Goal: Task Accomplishment & Management: Use online tool/utility

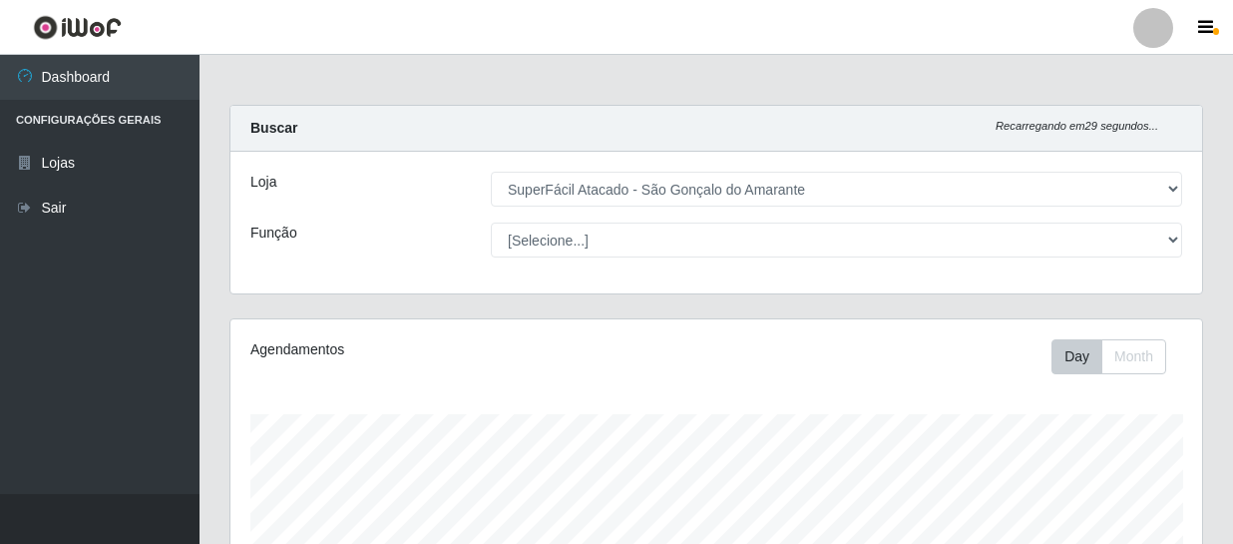
select select "408"
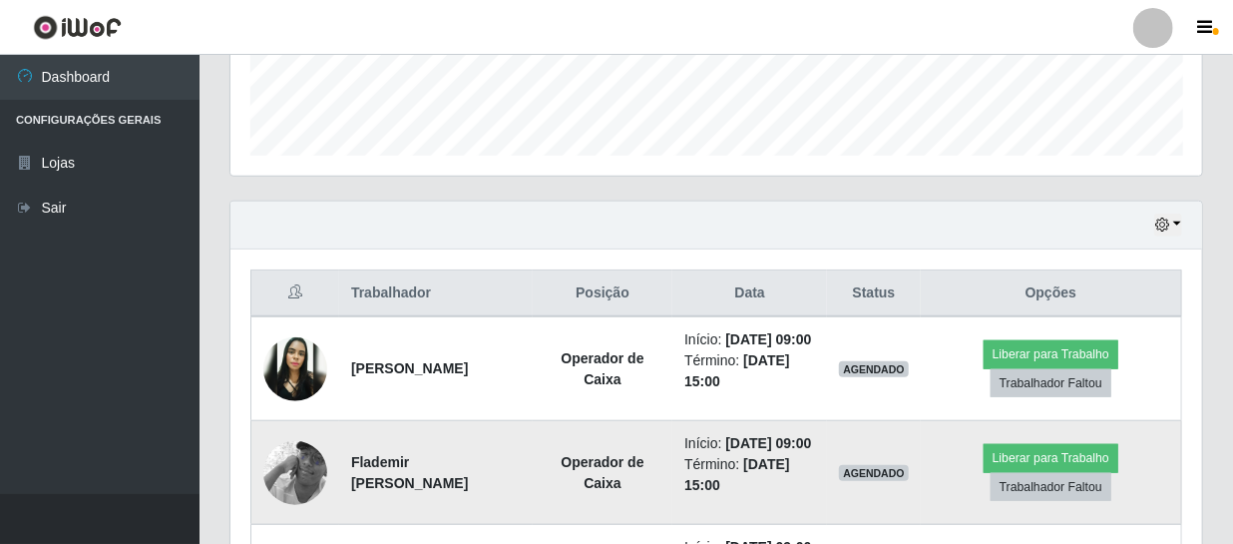
scroll to position [526, 0]
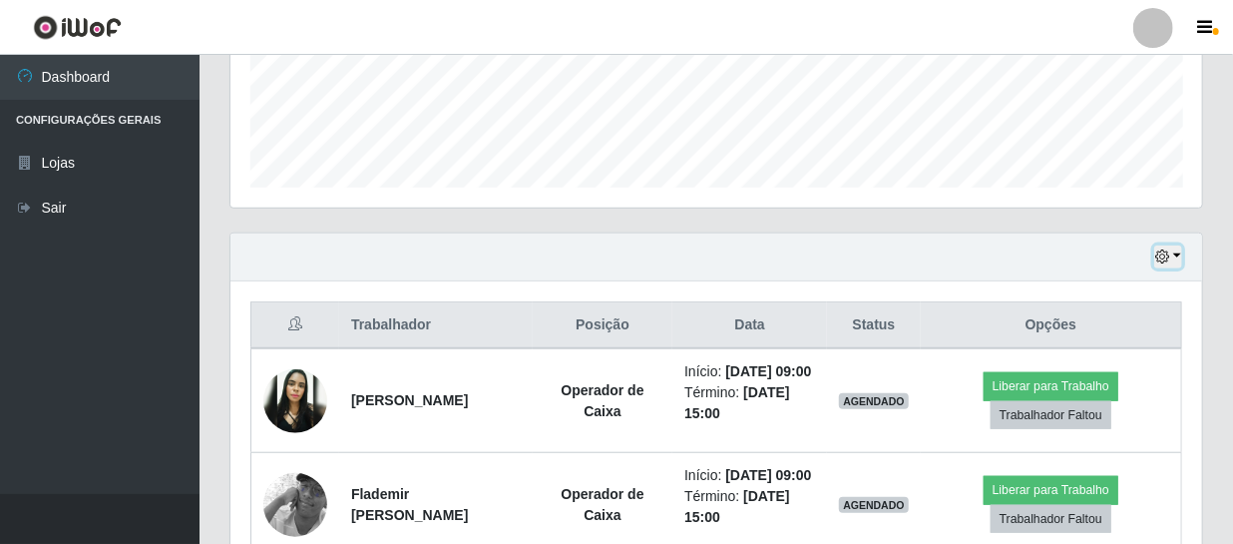
click at [1160, 257] on icon "button" at bounding box center [1163, 256] width 14 height 14
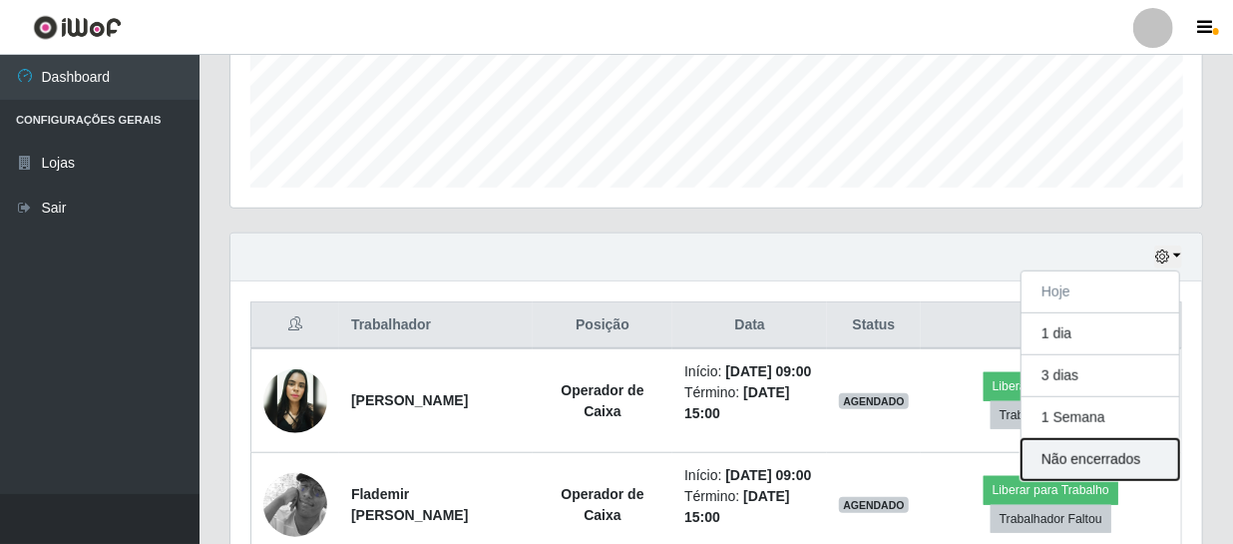
click at [1089, 452] on button "Não encerrados" at bounding box center [1101, 459] width 158 height 41
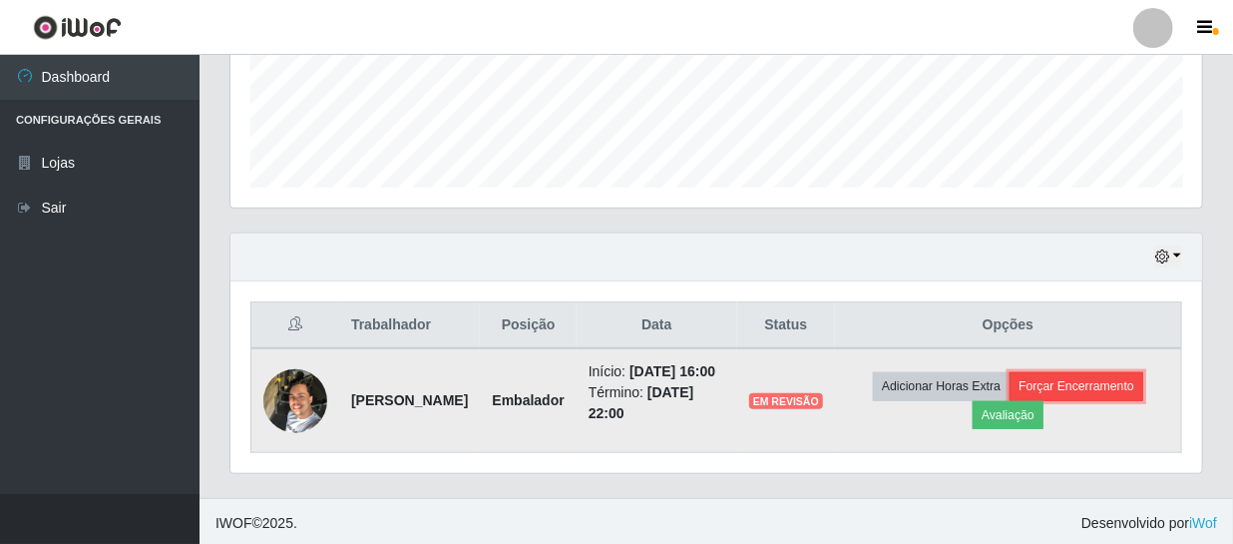
click at [1108, 393] on button "Forçar Encerramento" at bounding box center [1077, 386] width 134 height 28
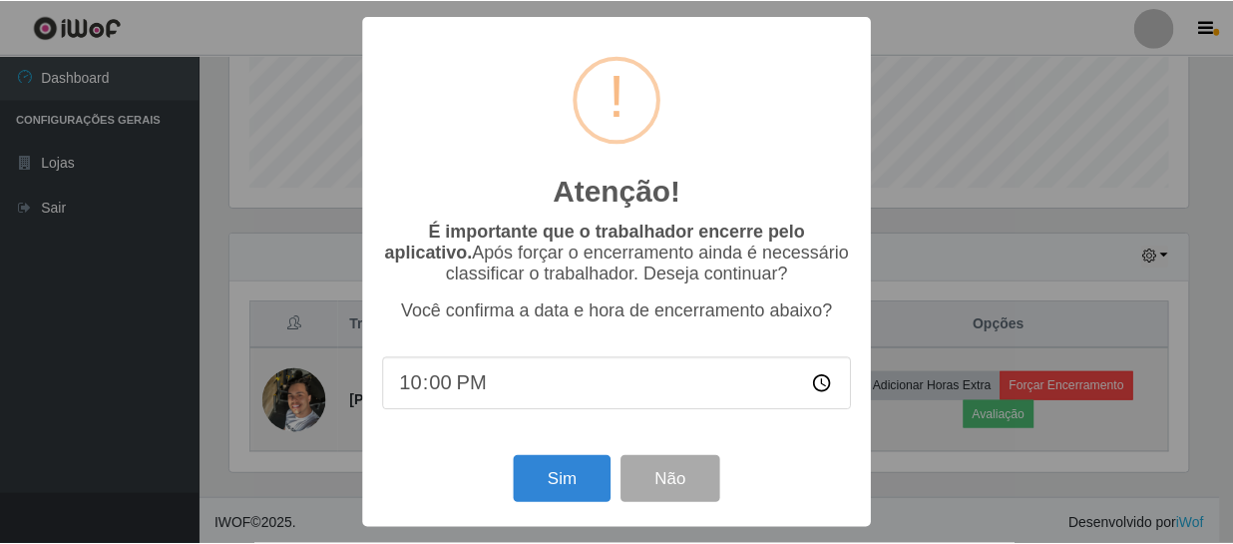
scroll to position [414, 963]
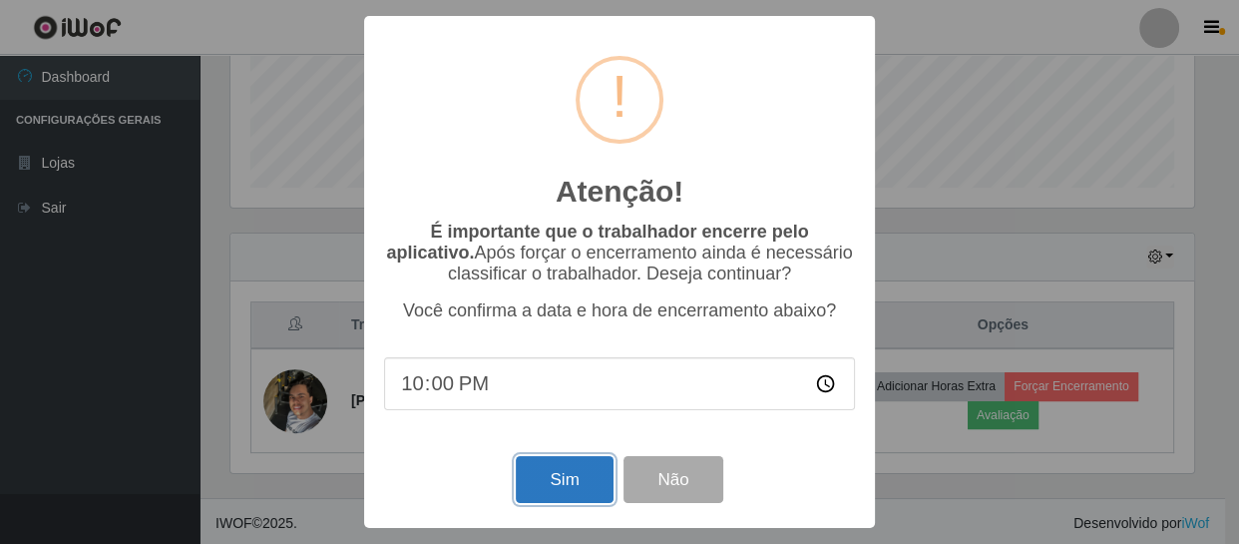
click at [569, 487] on button "Sim" at bounding box center [564, 479] width 97 height 47
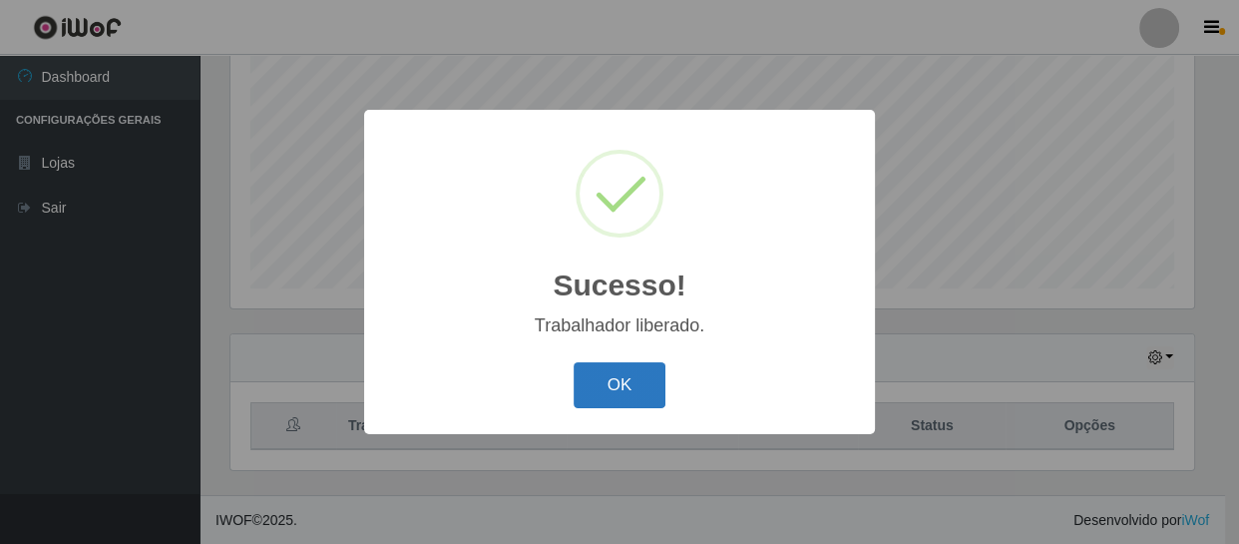
click at [639, 372] on button "OK" at bounding box center [620, 385] width 93 height 47
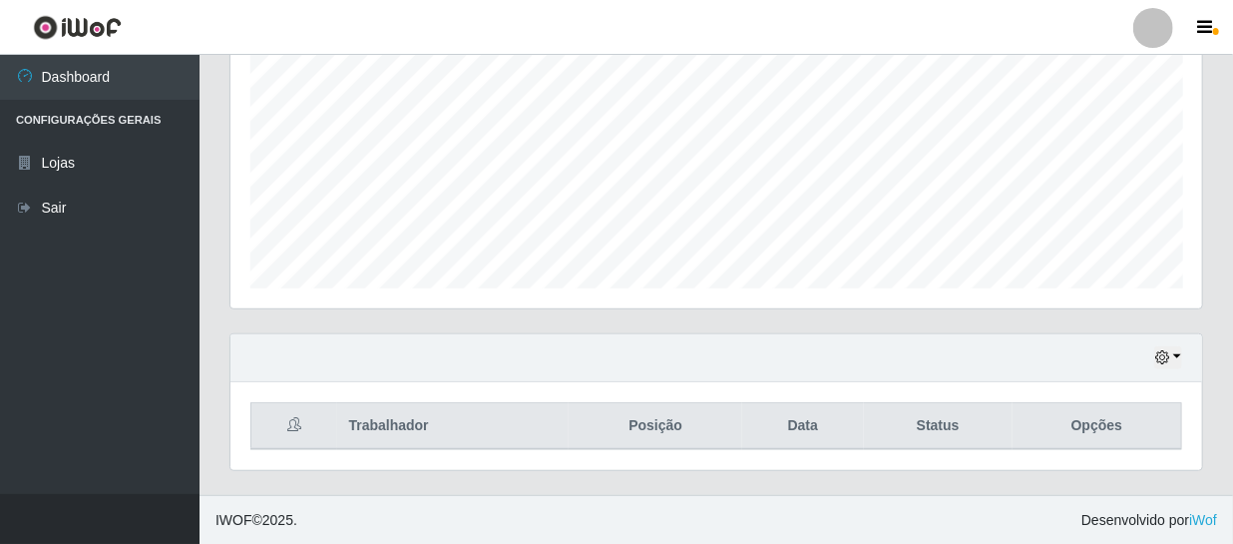
scroll to position [414, 972]
click at [1156, 358] on button "button" at bounding box center [1169, 357] width 28 height 23
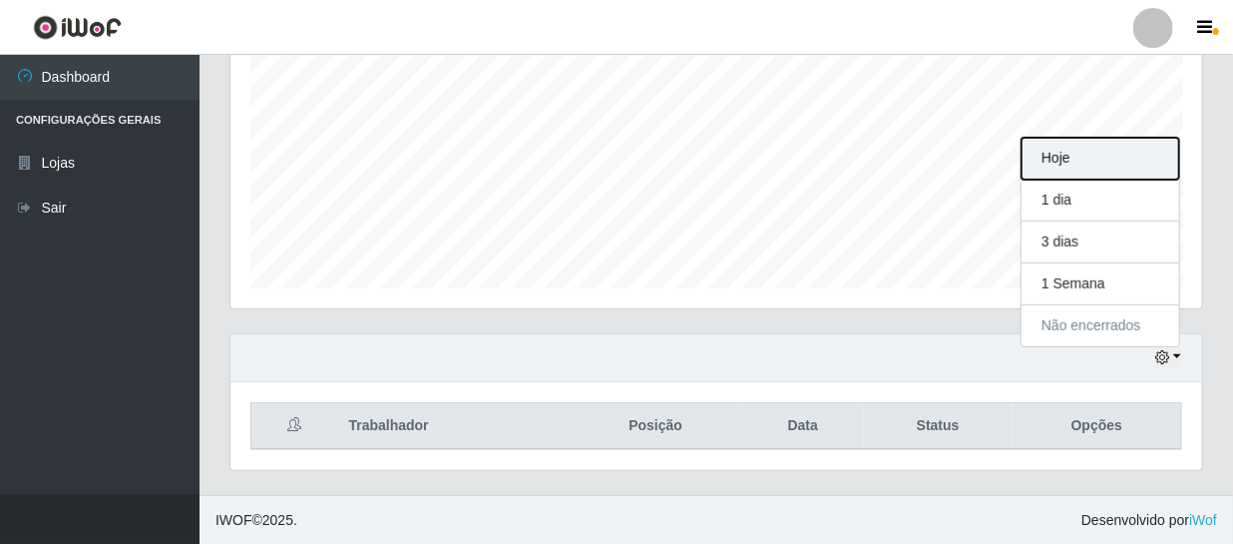
click at [1096, 156] on button "Hoje" at bounding box center [1101, 159] width 158 height 42
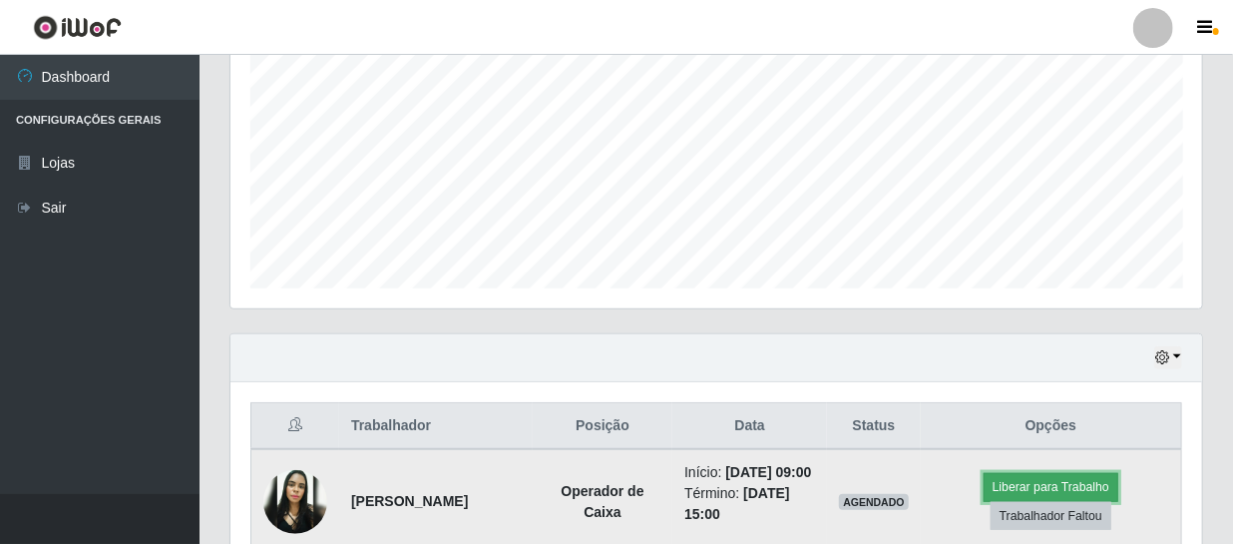
click at [1063, 495] on button "Liberar para Trabalho" at bounding box center [1051, 487] width 135 height 28
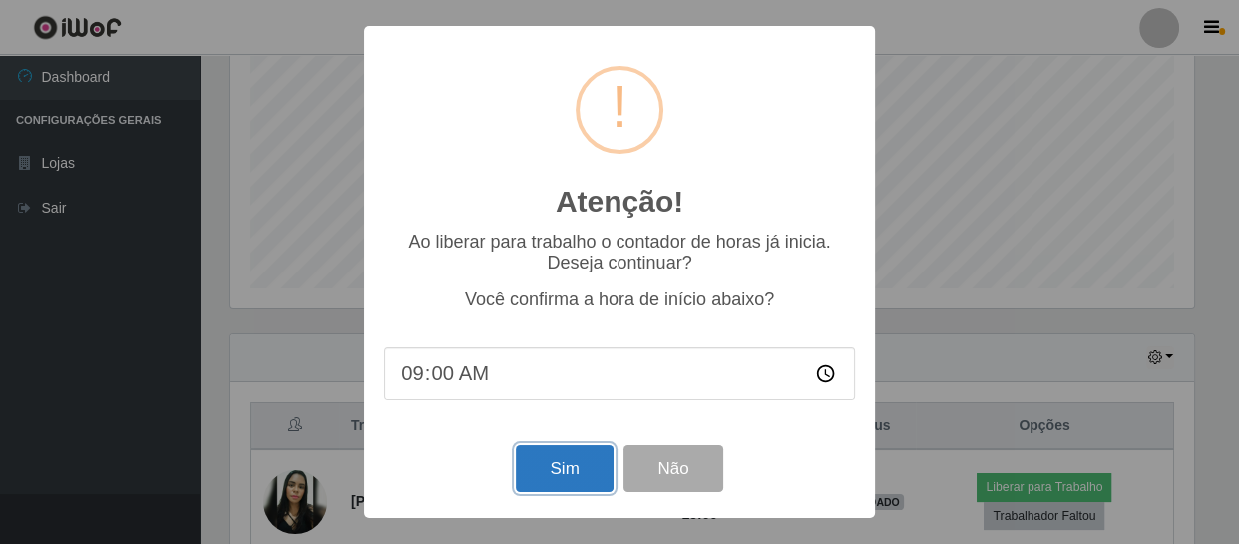
click at [570, 470] on button "Sim" at bounding box center [564, 468] width 97 height 47
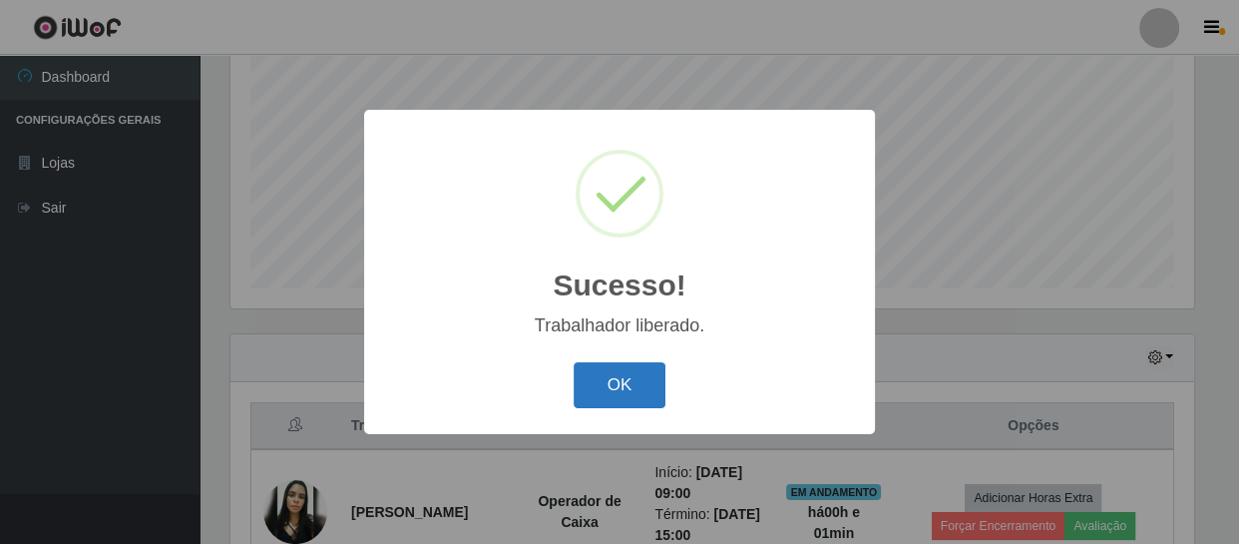
click at [649, 385] on button "OK" at bounding box center [620, 385] width 93 height 47
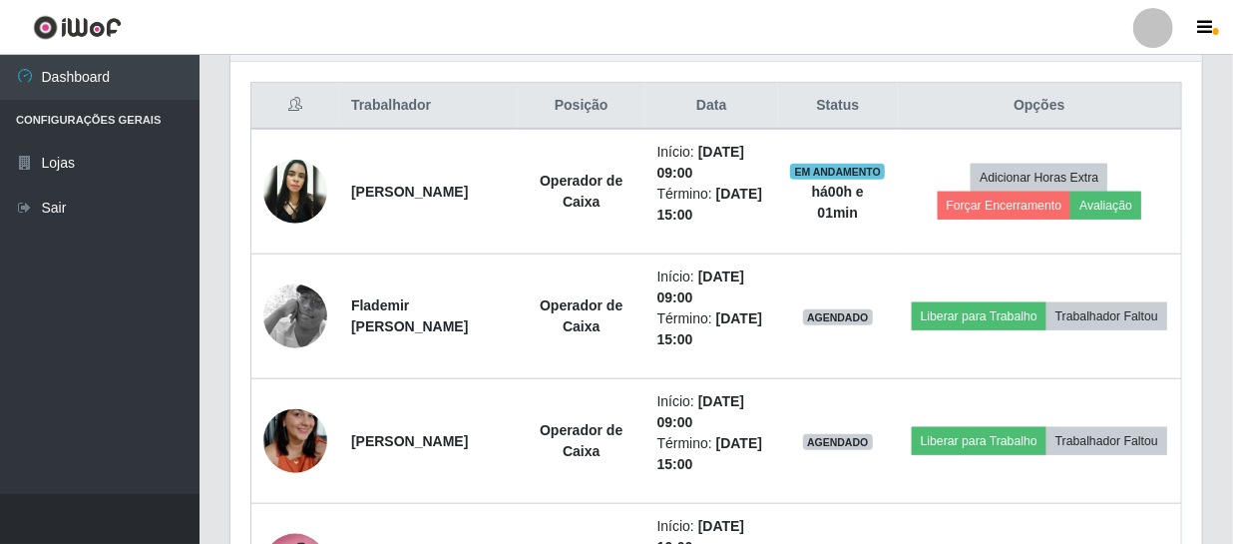
scroll to position [788, 0]
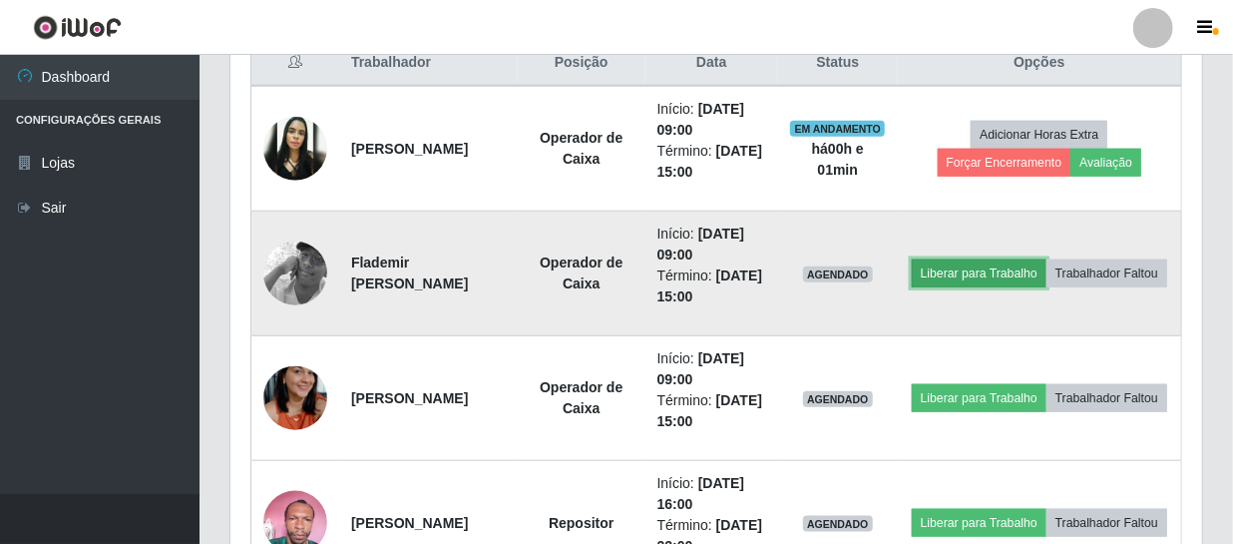
click at [1017, 259] on button "Liberar para Trabalho" at bounding box center [979, 273] width 135 height 28
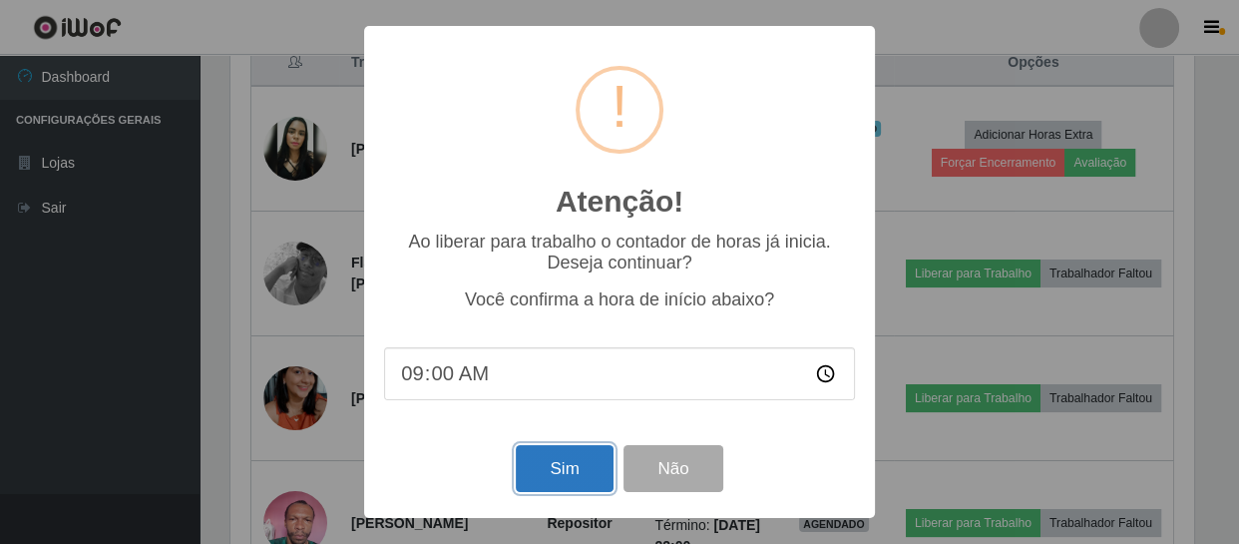
click at [559, 459] on button "Sim" at bounding box center [564, 468] width 97 height 47
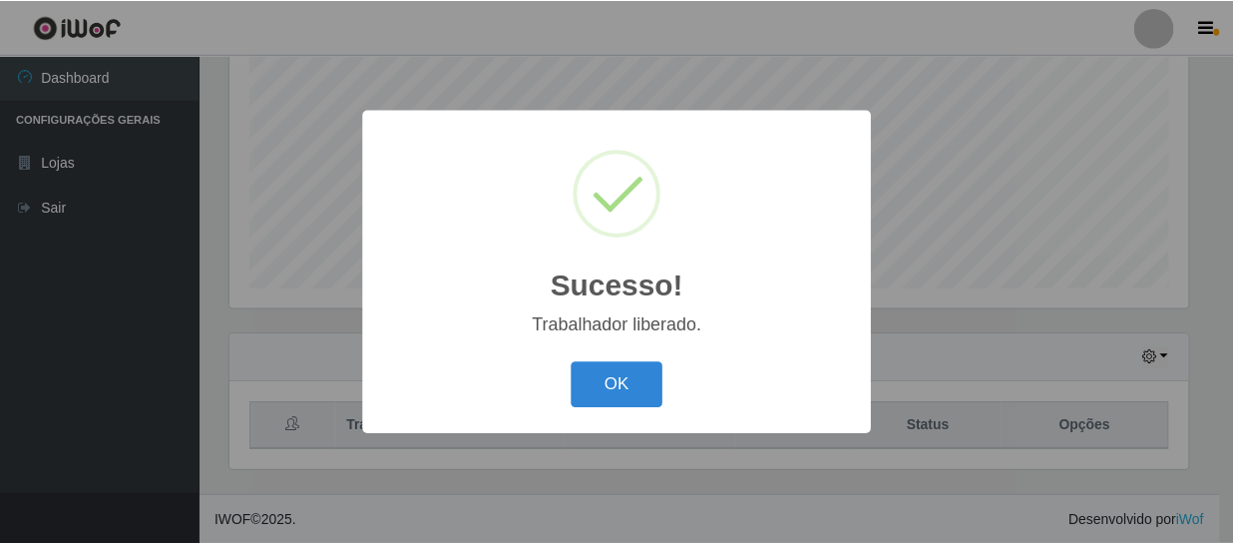
scroll to position [0, 0]
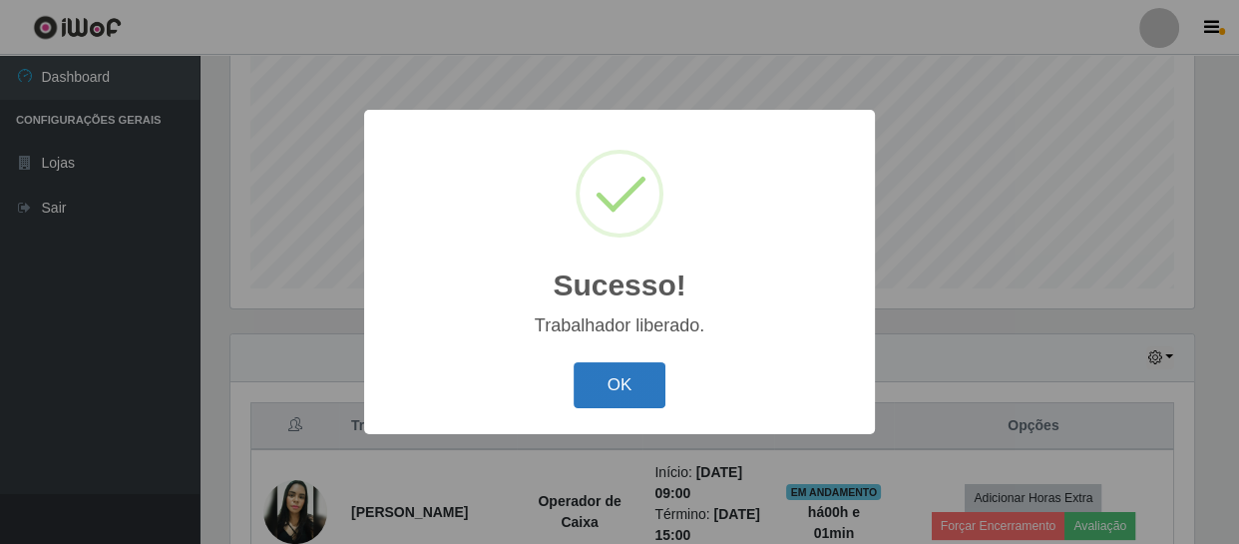
click at [607, 395] on button "OK" at bounding box center [620, 385] width 93 height 47
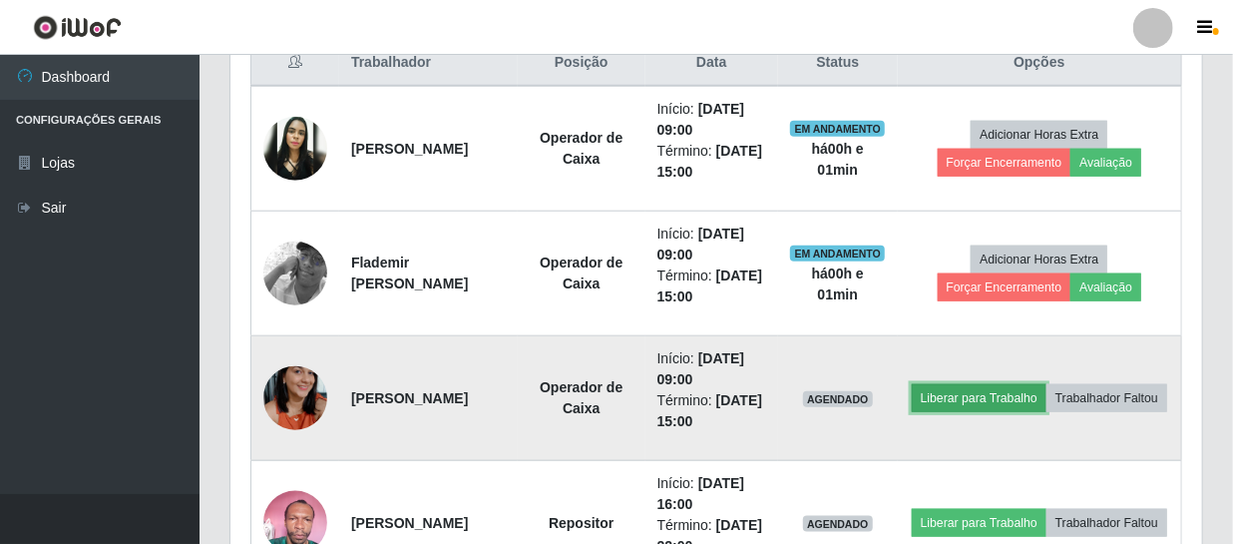
click at [1041, 384] on button "Liberar para Trabalho" at bounding box center [979, 398] width 135 height 28
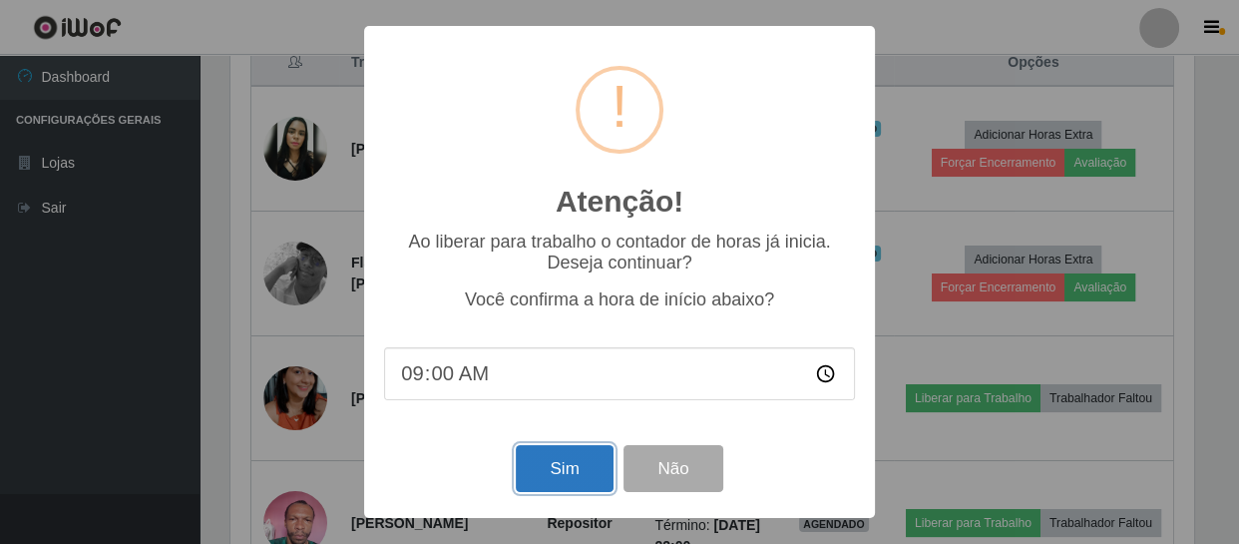
click at [548, 462] on button "Sim" at bounding box center [564, 468] width 97 height 47
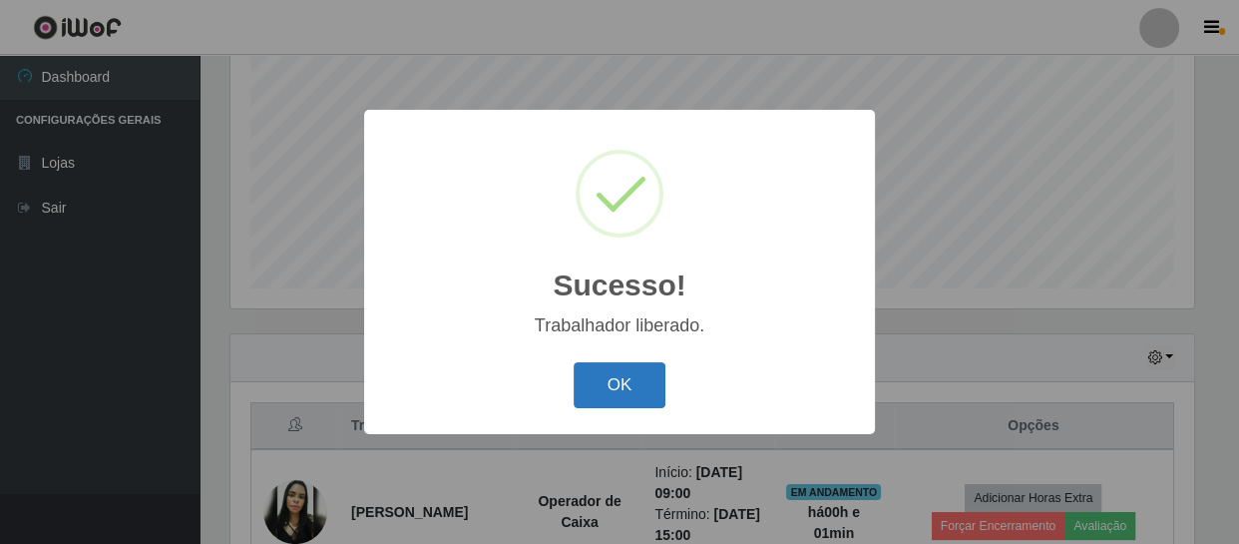
click at [610, 392] on button "OK" at bounding box center [620, 385] width 93 height 47
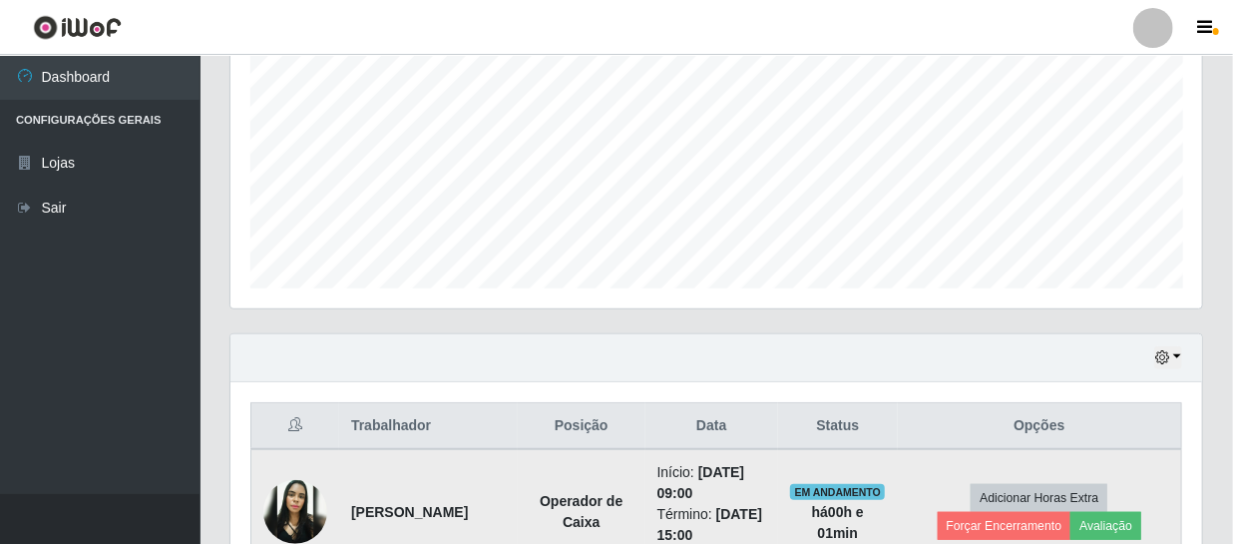
click at [304, 491] on img at bounding box center [295, 512] width 64 height 64
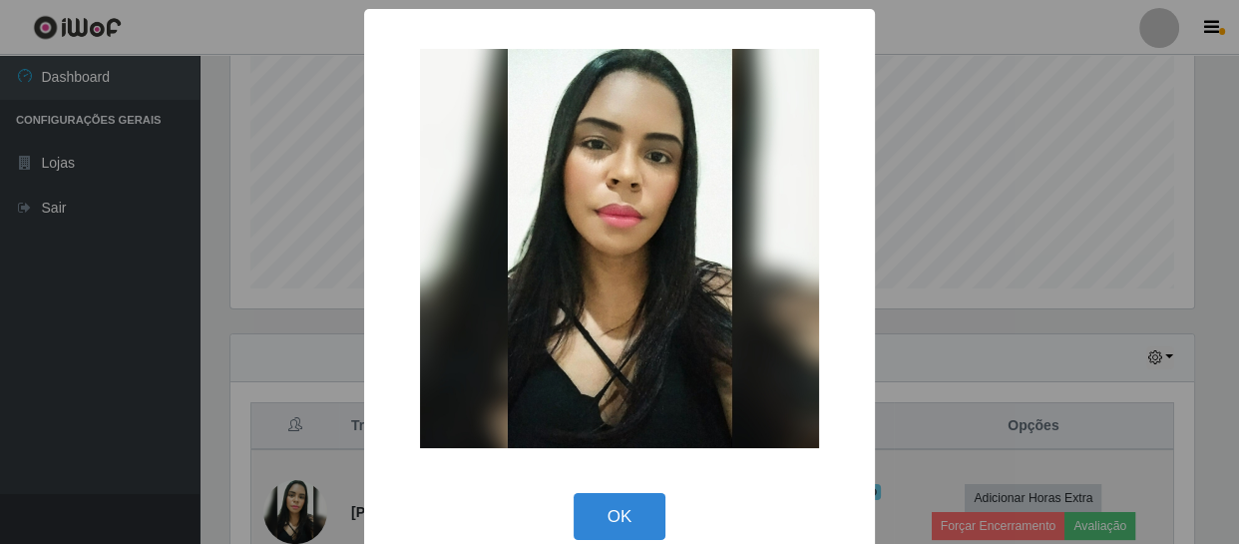
click at [304, 491] on div "× OK Cancel" at bounding box center [619, 272] width 1239 height 544
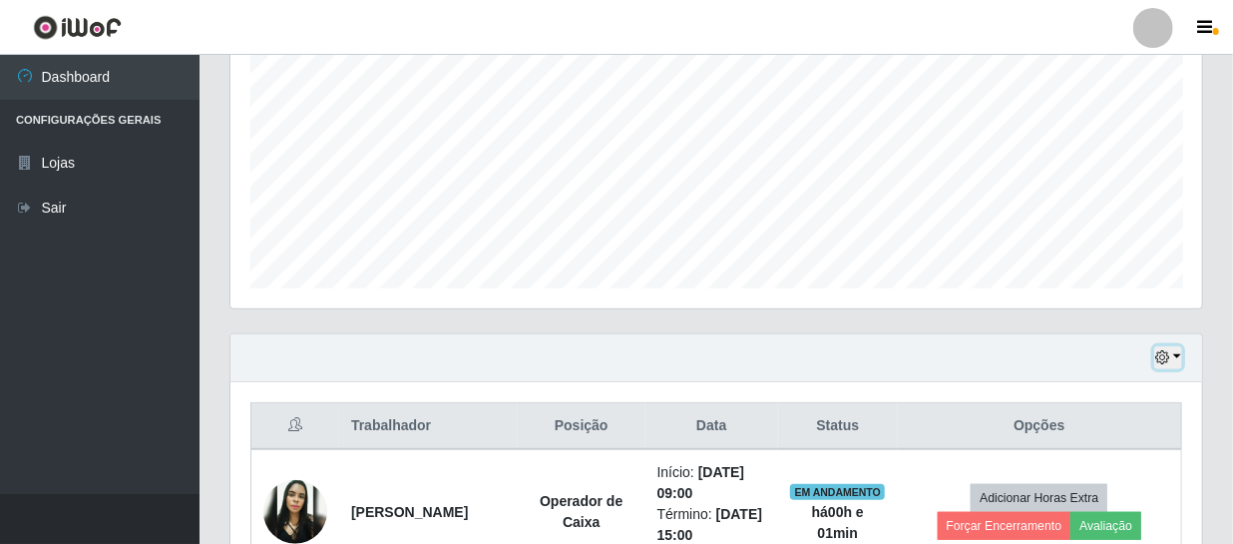
click at [1167, 358] on icon "button" at bounding box center [1163, 357] width 14 height 14
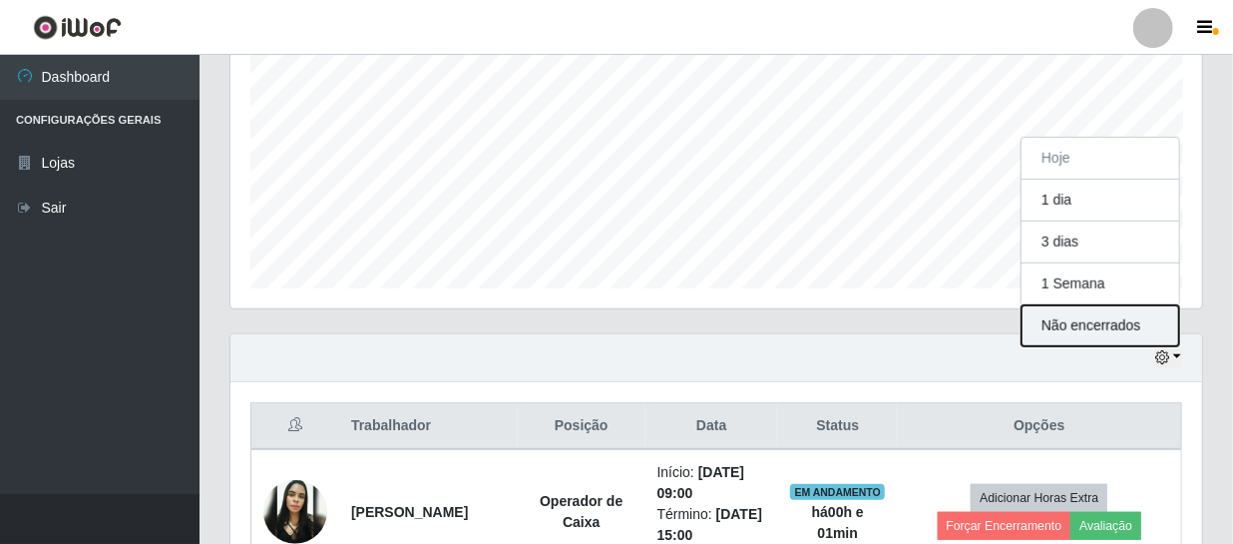
click at [1078, 322] on button "Não encerrados" at bounding box center [1101, 325] width 158 height 41
